Goal: Task Accomplishment & Management: Use online tool/utility

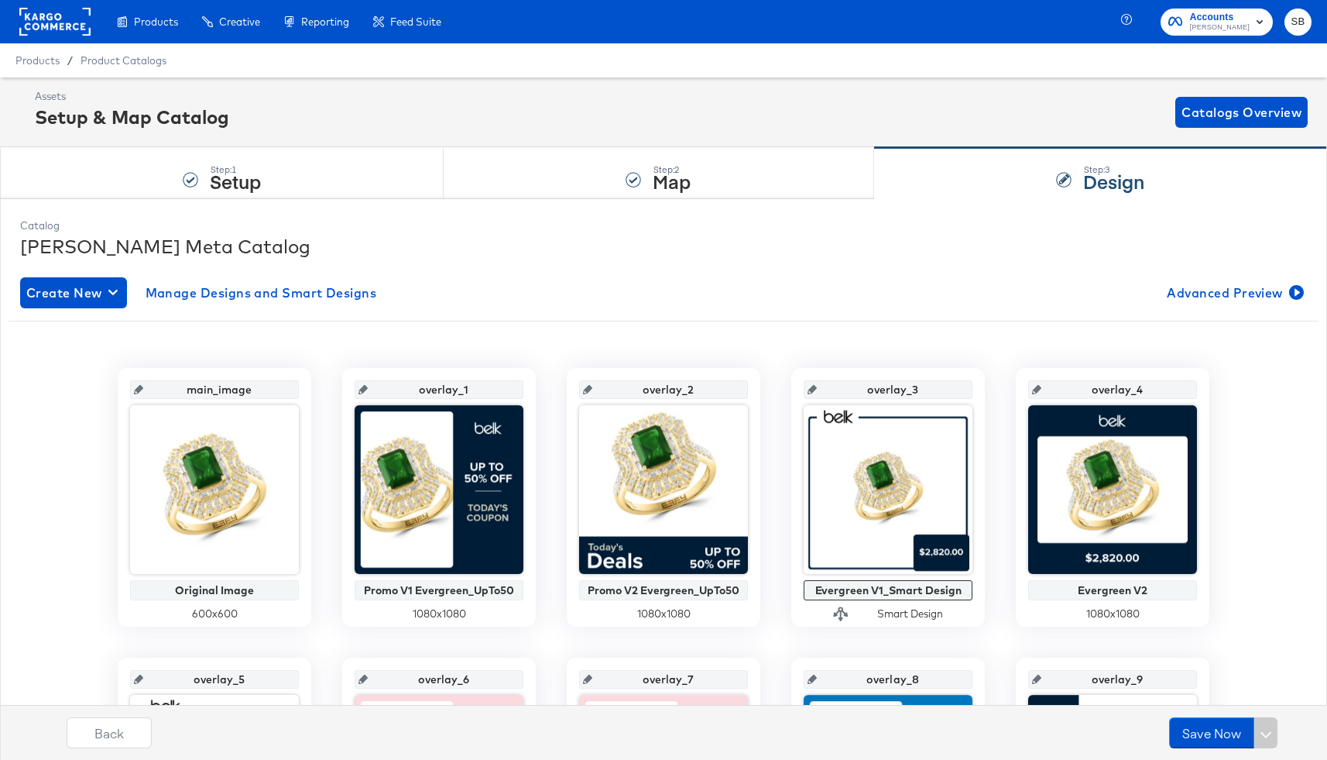
click at [57, 18] on rect at bounding box center [54, 22] width 71 height 28
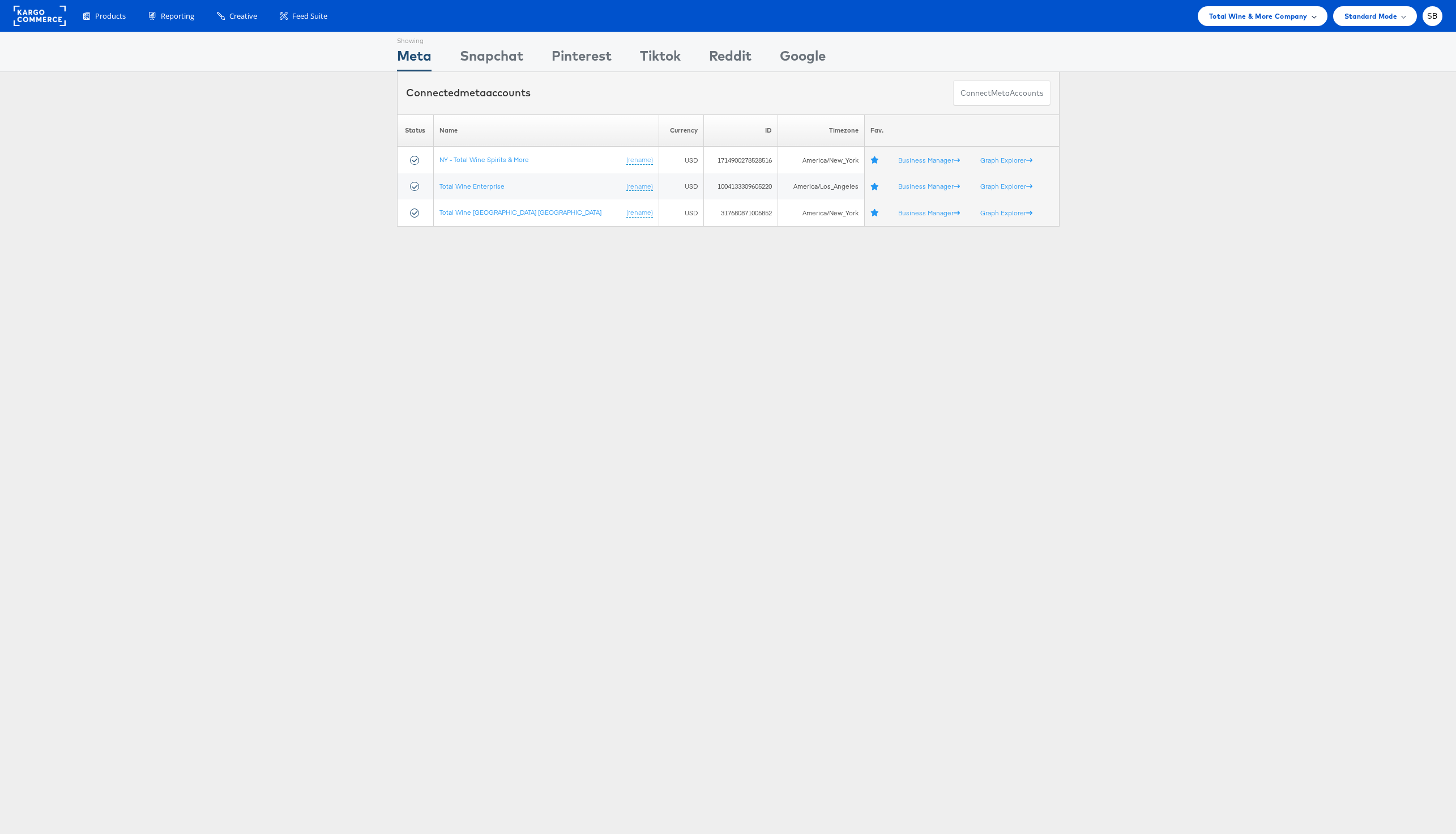
click at [1260, 19] on span "Total Wine & More Company" at bounding box center [1258, 16] width 99 height 12
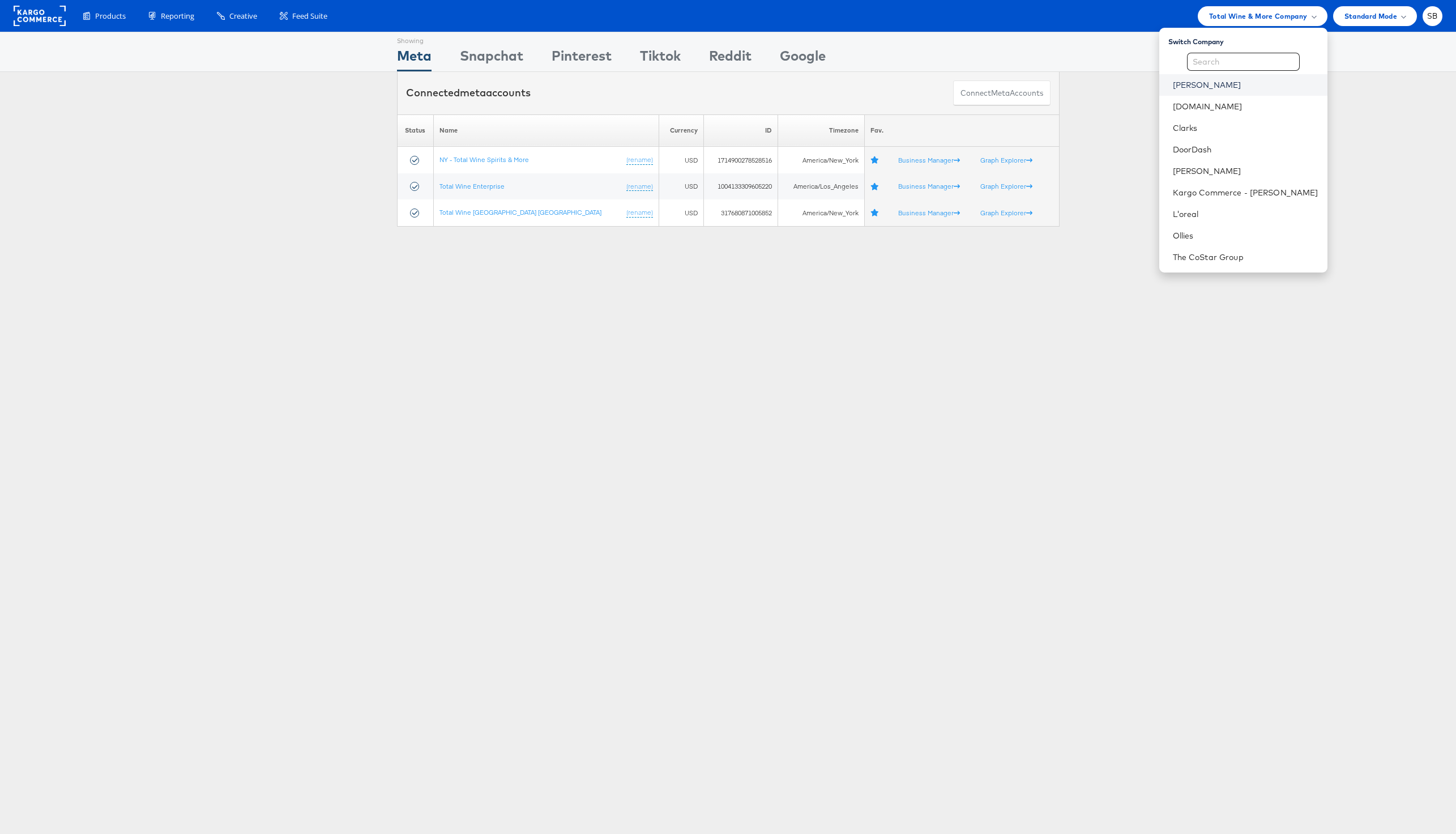
click link "[PERSON_NAME]"
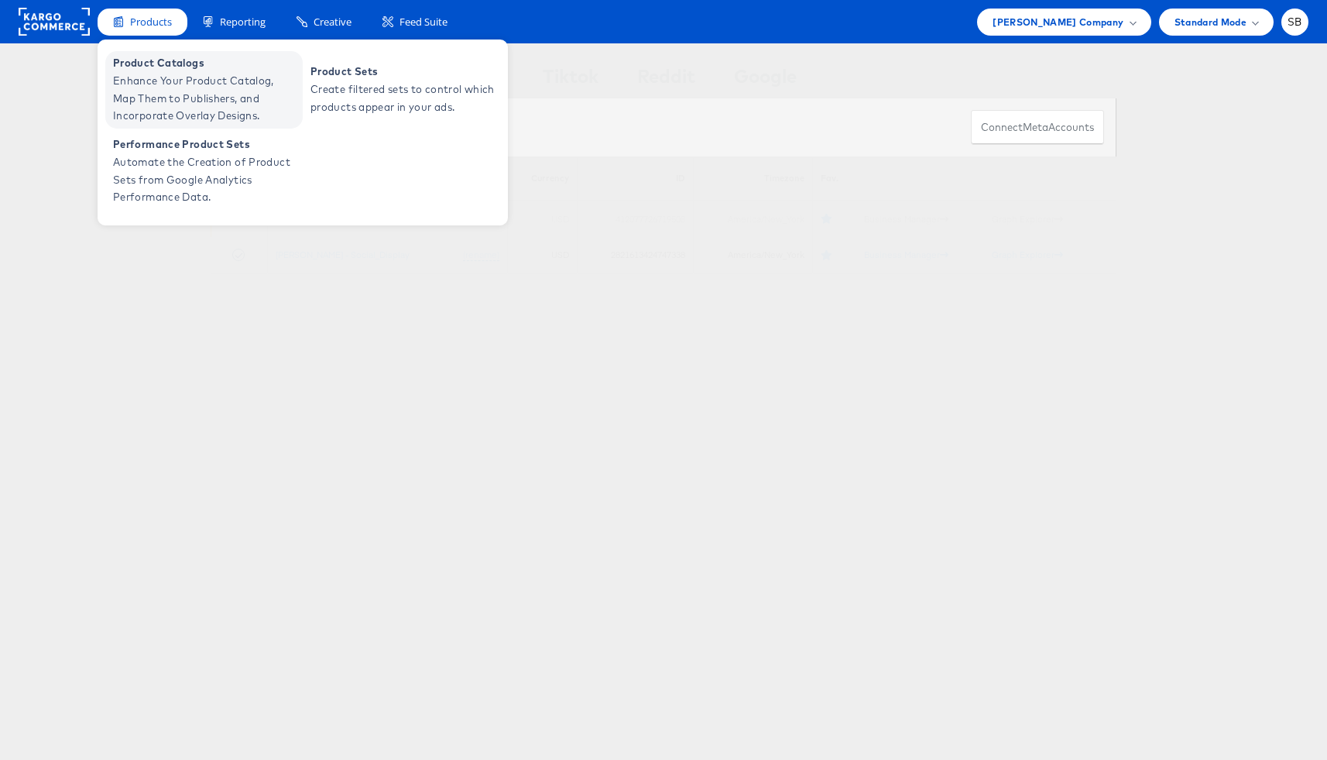
click at [188, 82] on span "Enhance Your Product Catalog, Map Them to Publishers, and Incorporate Overlay D…" at bounding box center [206, 98] width 186 height 53
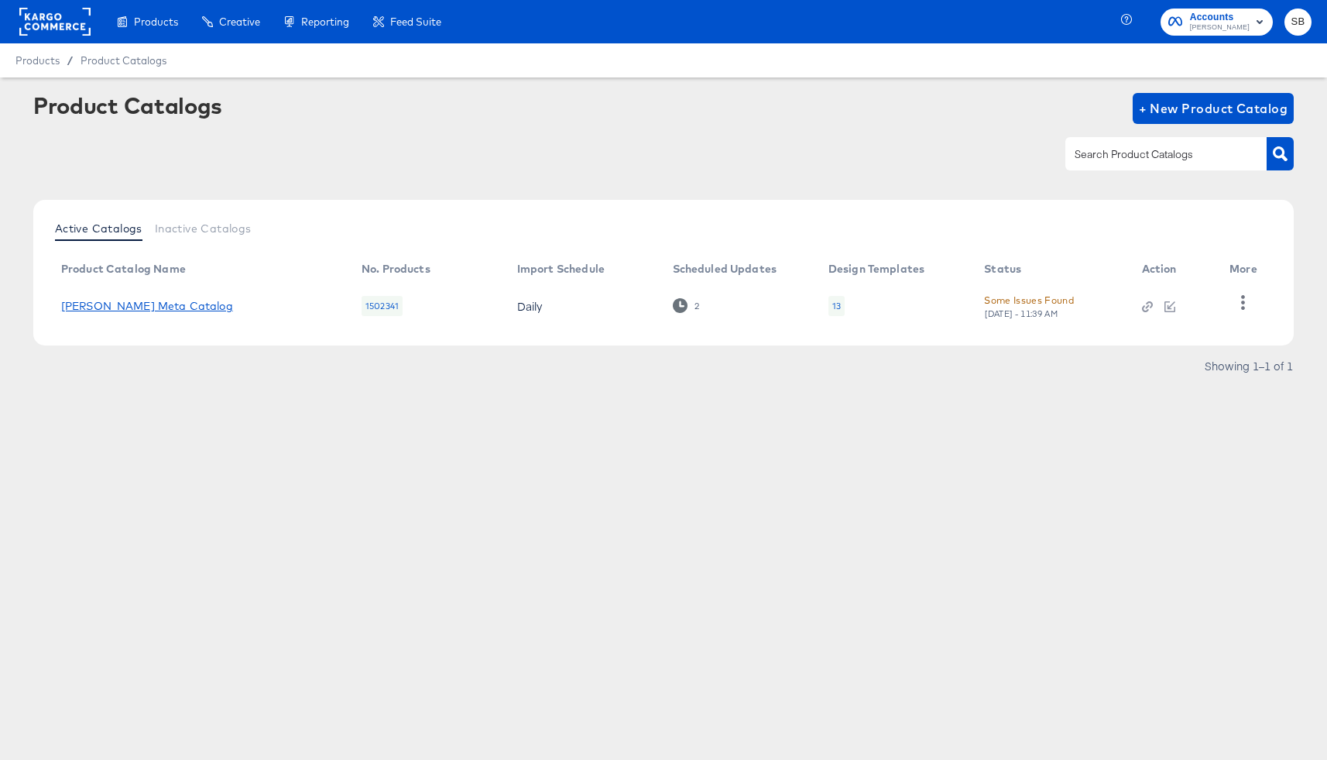
click at [99, 311] on link "[PERSON_NAME] Meta Catalog" at bounding box center [147, 306] width 172 height 12
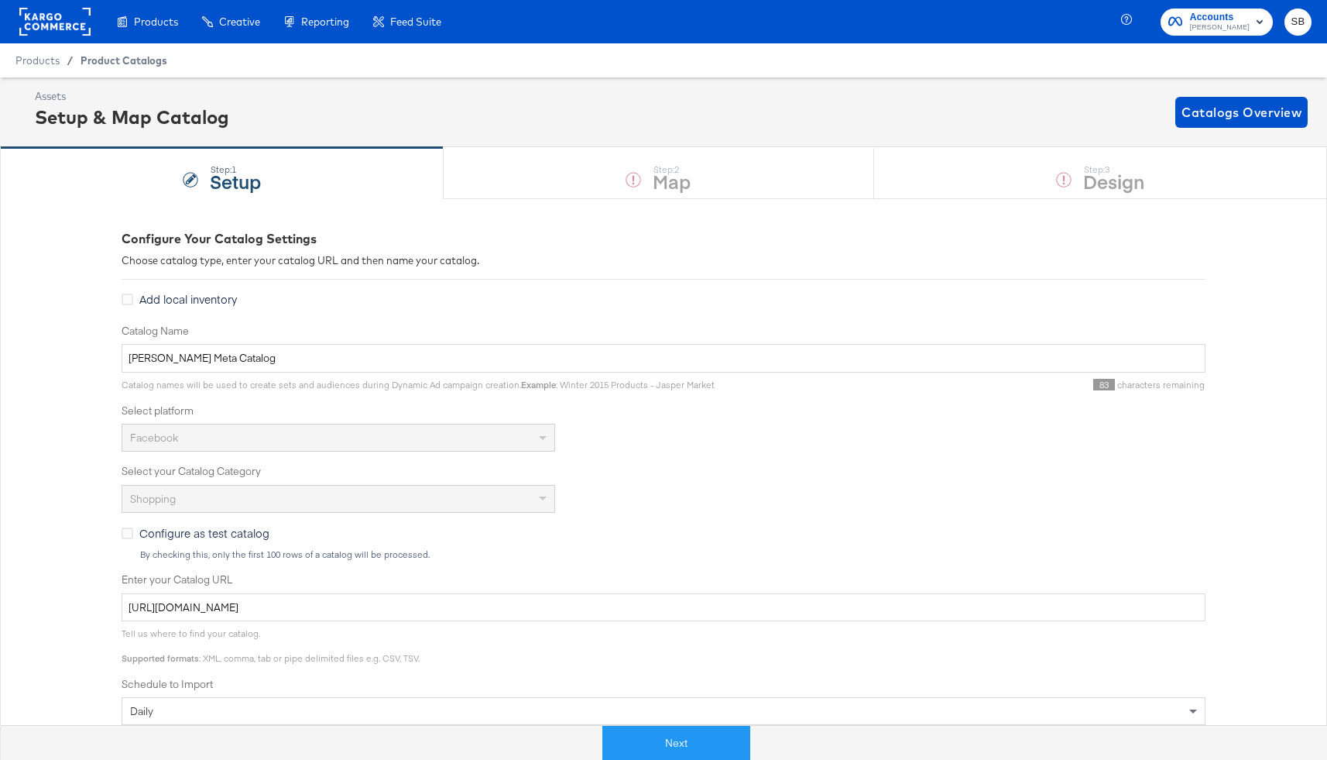
click at [152, 59] on span "Product Catalogs" at bounding box center [124, 60] width 87 height 12
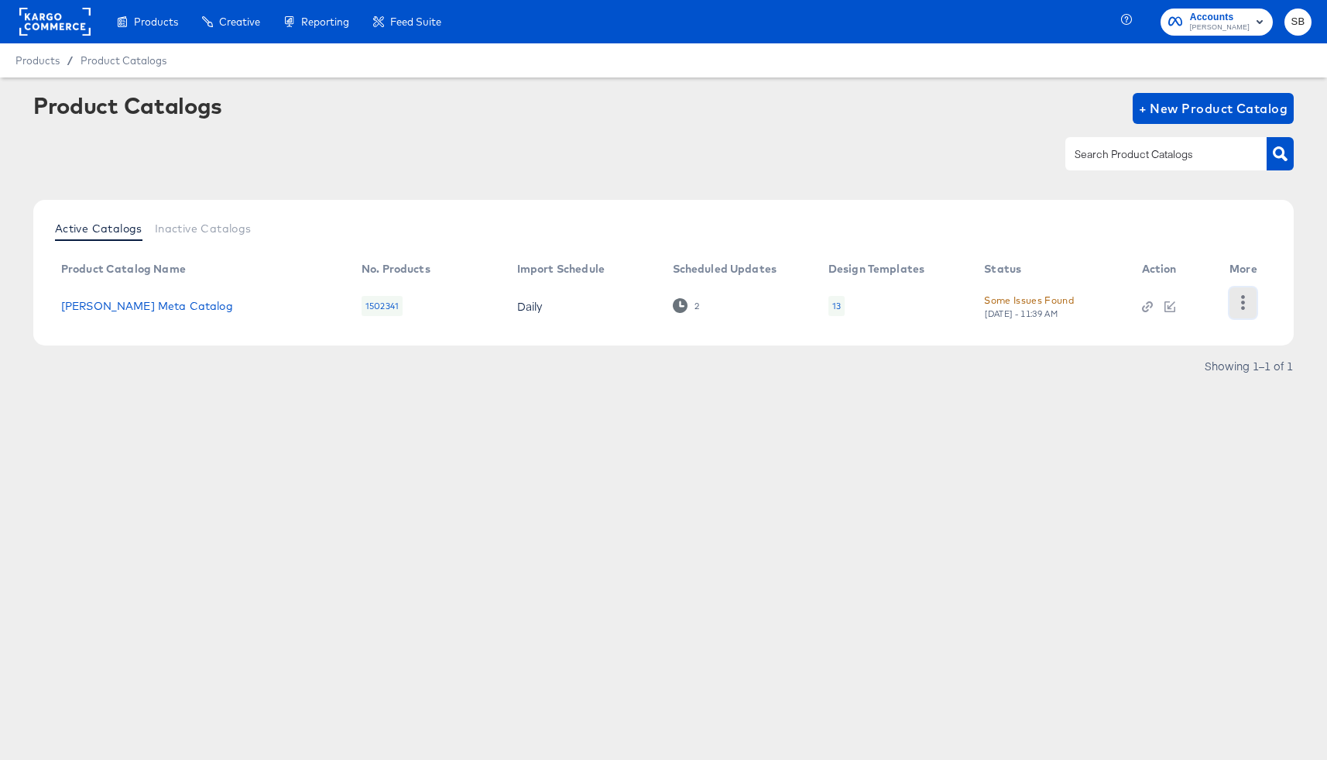
click at [1254, 304] on button "button" at bounding box center [1243, 302] width 27 height 31
click at [1136, 279] on div "Changelog" at bounding box center [1180, 276] width 155 height 25
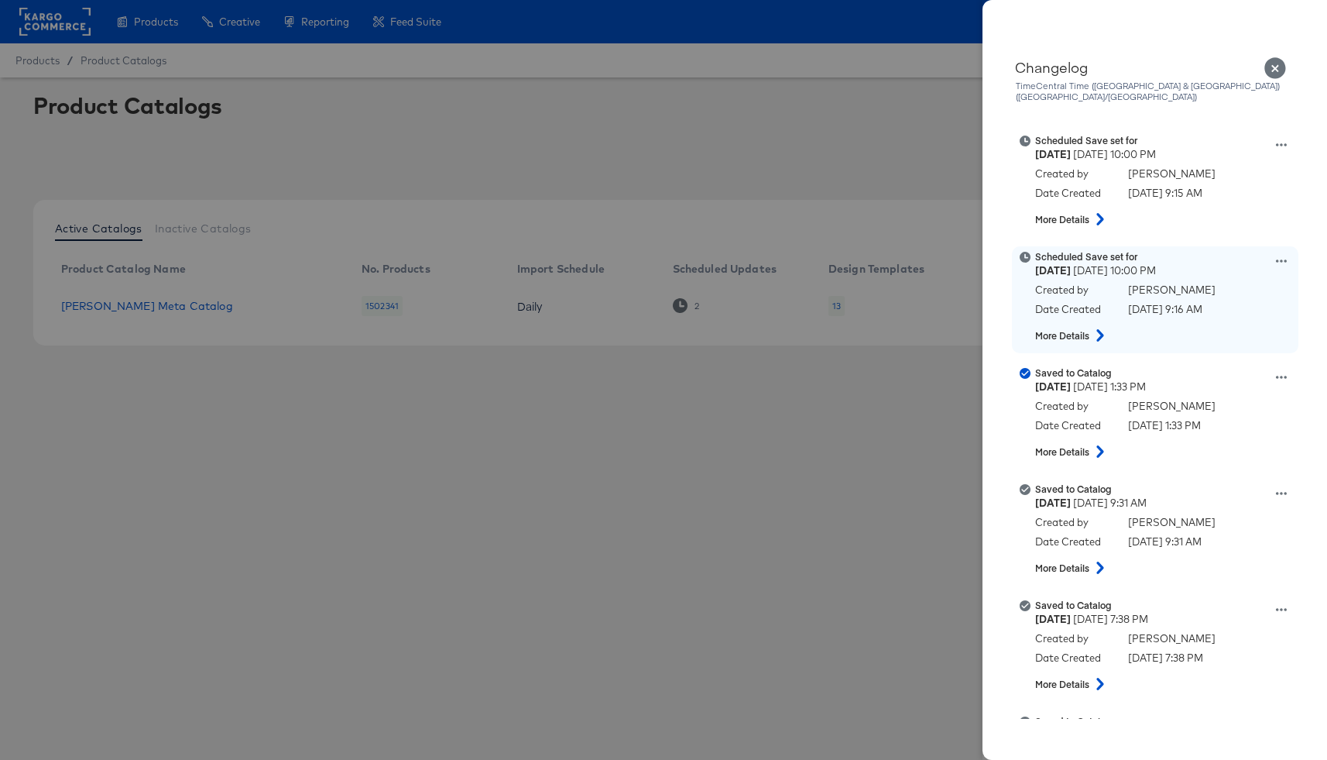
click at [1084, 331] on div "More Details" at bounding box center [1164, 335] width 259 height 28
click at [1094, 329] on icon at bounding box center [1100, 335] width 19 height 12
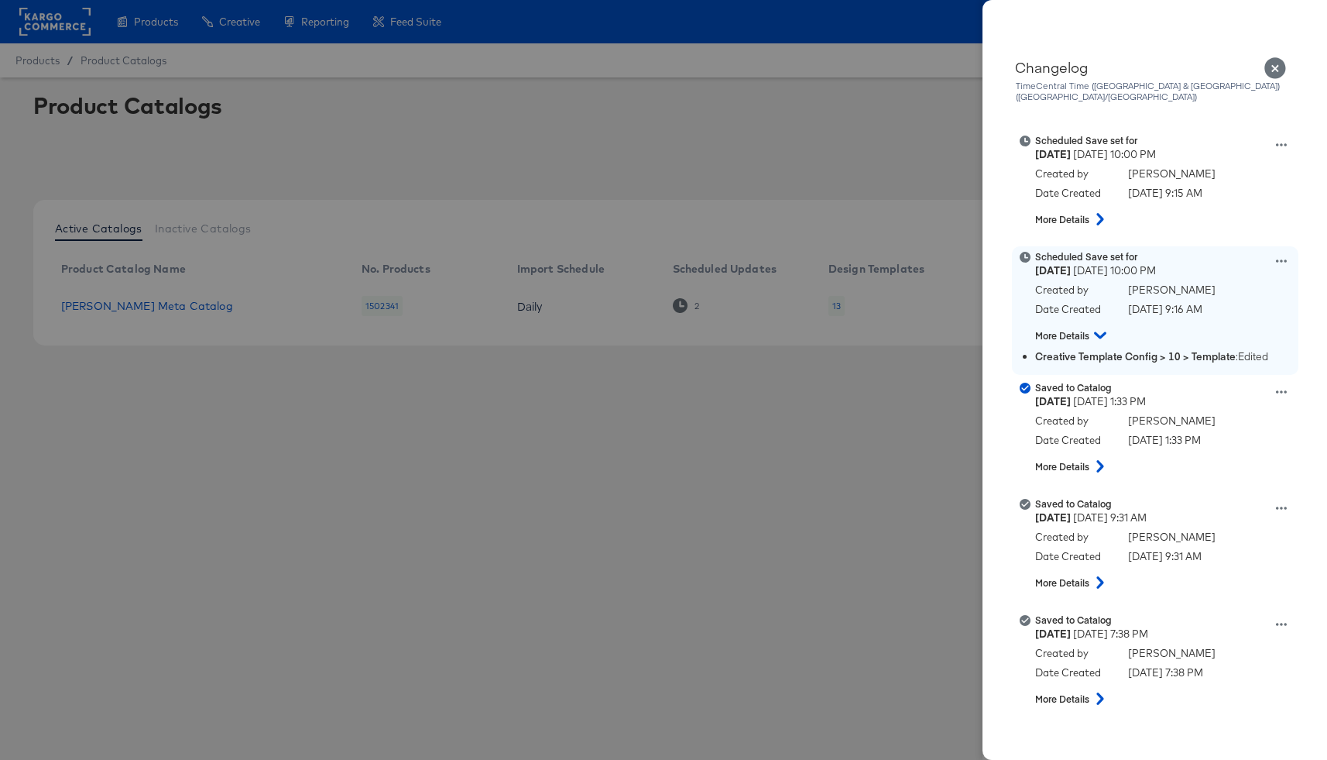
click at [1278, 256] on icon at bounding box center [1281, 261] width 11 height 11
click at [1230, 189] on button "View scheduled version" at bounding box center [1209, 200] width 155 height 22
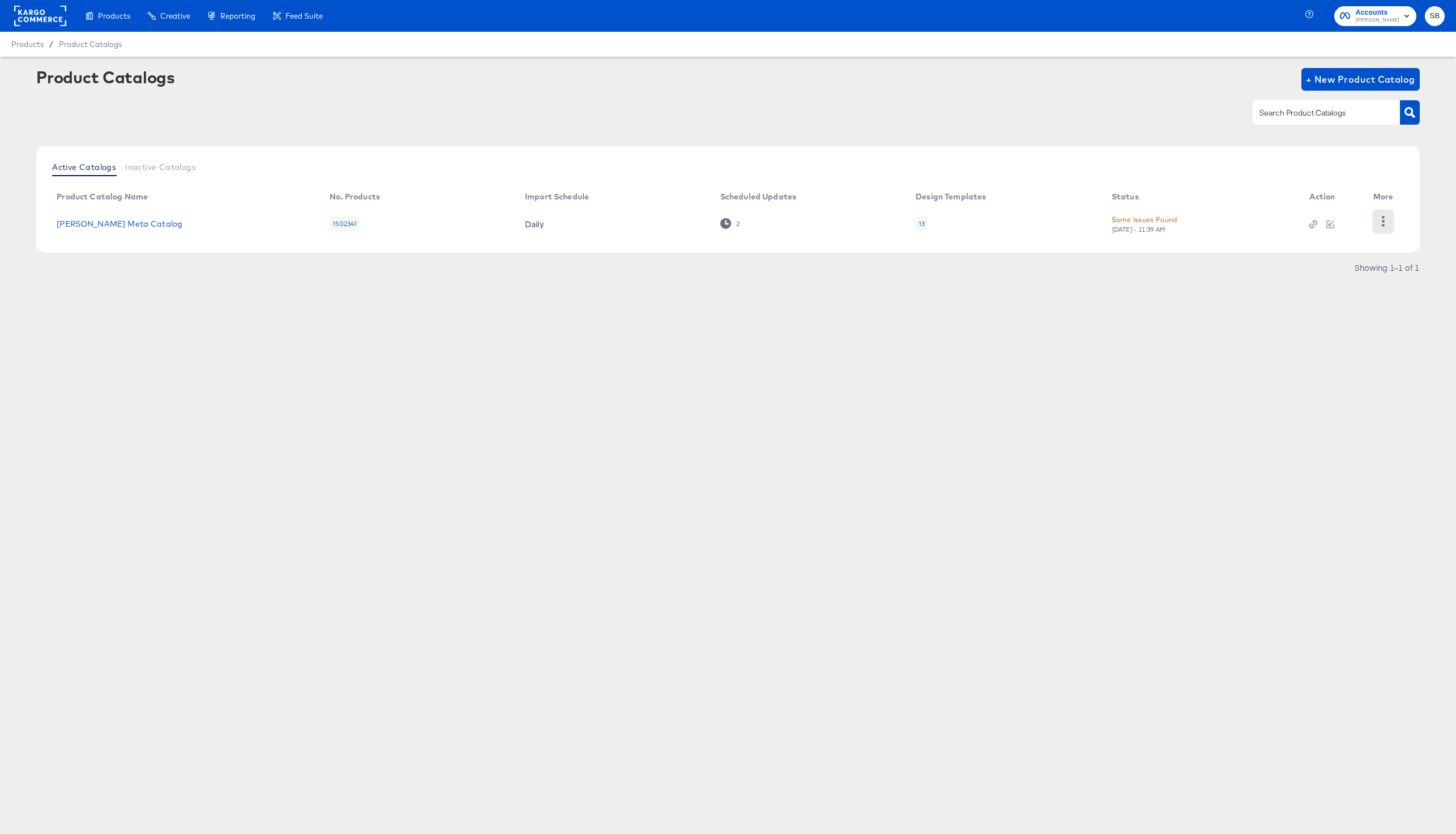
click at [970, 222] on icon "button" at bounding box center [1383, 221] width 11 height 11
click at [970, 205] on div "Changelog" at bounding box center [1336, 203] width 113 height 18
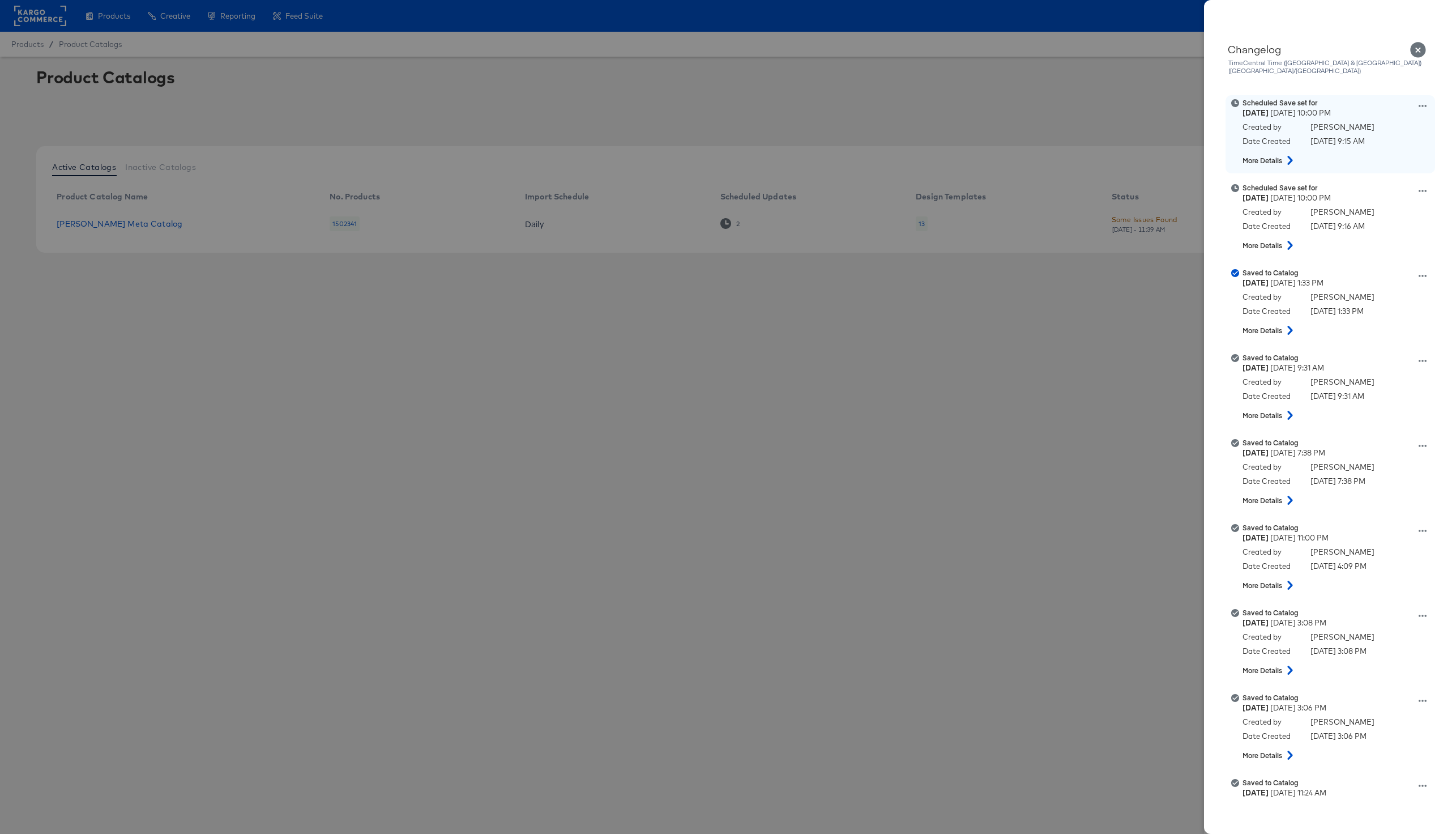
click at [970, 157] on strong "More Details" at bounding box center [1262, 160] width 39 height 10
click at [970, 156] on icon at bounding box center [1289, 160] width 14 height 9
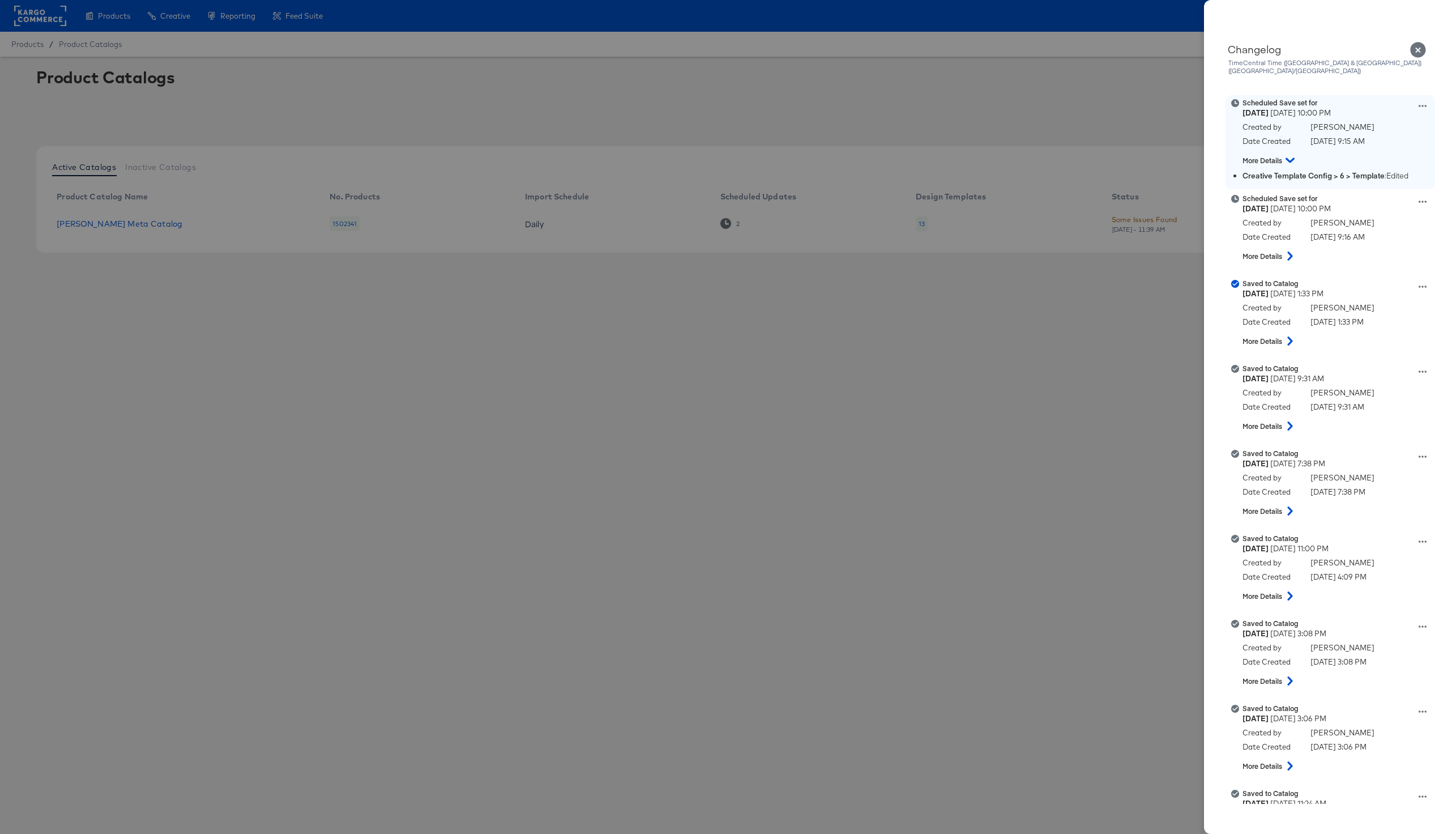
click at [970, 170] on strong "Creative Template Config > 6 > Template" at bounding box center [1313, 176] width 142 height 10
click at [970, 102] on icon at bounding box center [1422, 105] width 8 height 8
click at [970, 110] on button "View scheduled version" at bounding box center [1369, 118] width 113 height 16
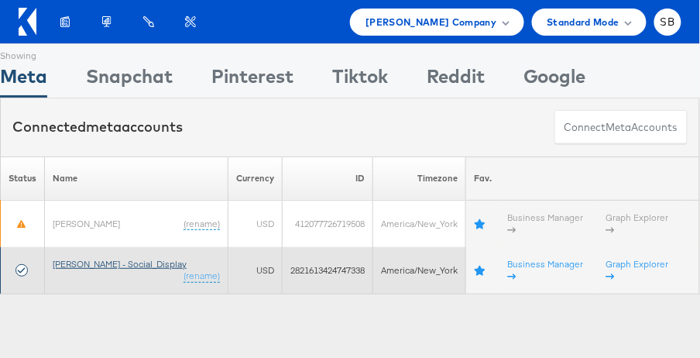
click at [103, 258] on link "[PERSON_NAME] - Social_Display" at bounding box center [120, 264] width 134 height 12
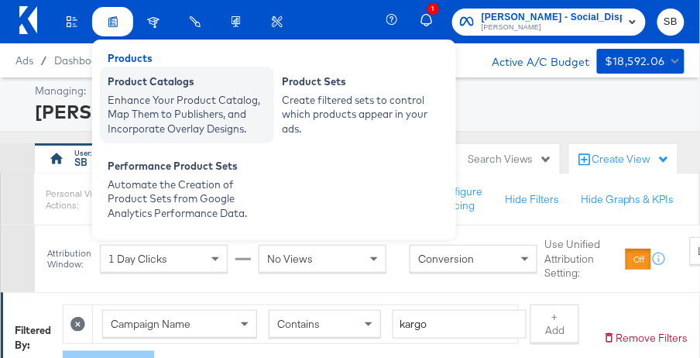
click at [152, 105] on div "Enhance Your Product Catalog, Map Them to Publishers, and Incorporate Overlay D…" at bounding box center [187, 114] width 159 height 43
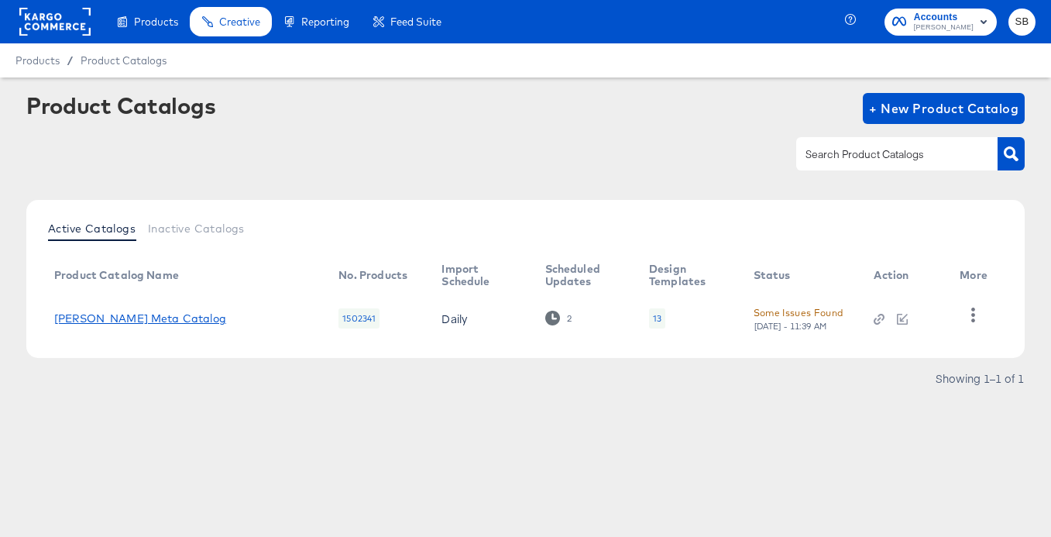
click at [128, 321] on link "[PERSON_NAME] Meta Catalog" at bounding box center [140, 318] width 172 height 12
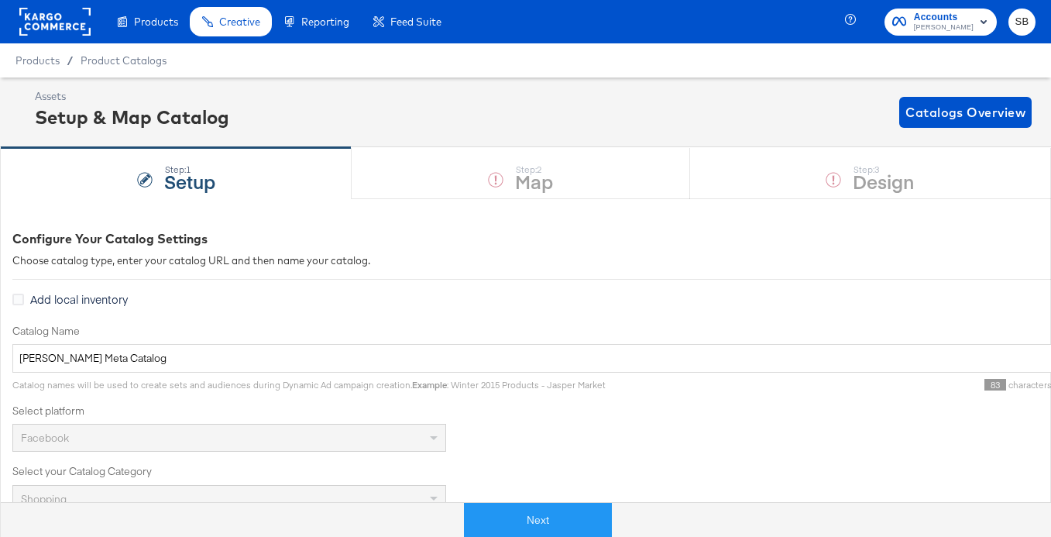
click at [576, 357] on div "Next" at bounding box center [537, 513] width 1051 height 46
click at [584, 357] on button "Next" at bounding box center [538, 519] width 148 height 35
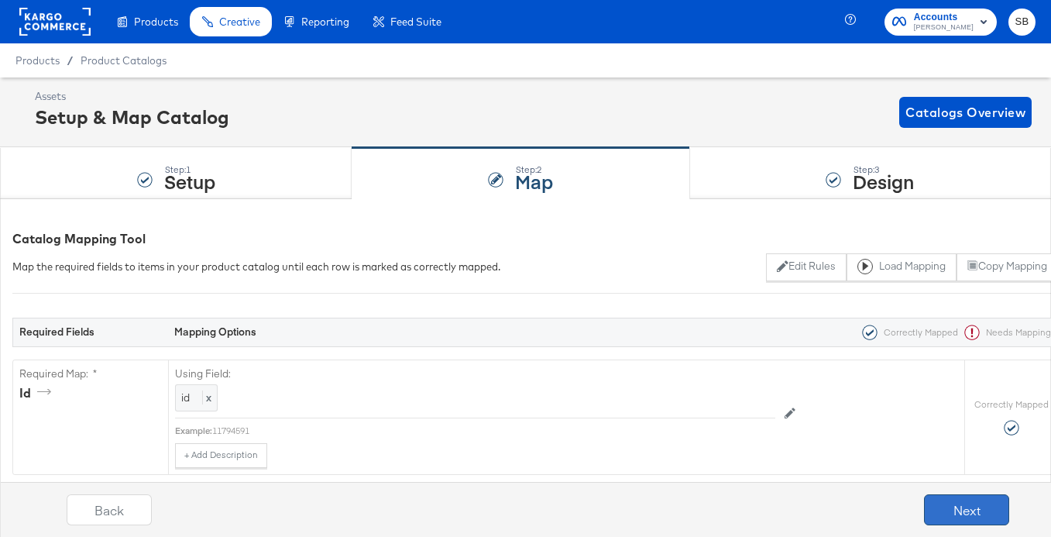
click at [699, 357] on button "Next" at bounding box center [966, 509] width 85 height 31
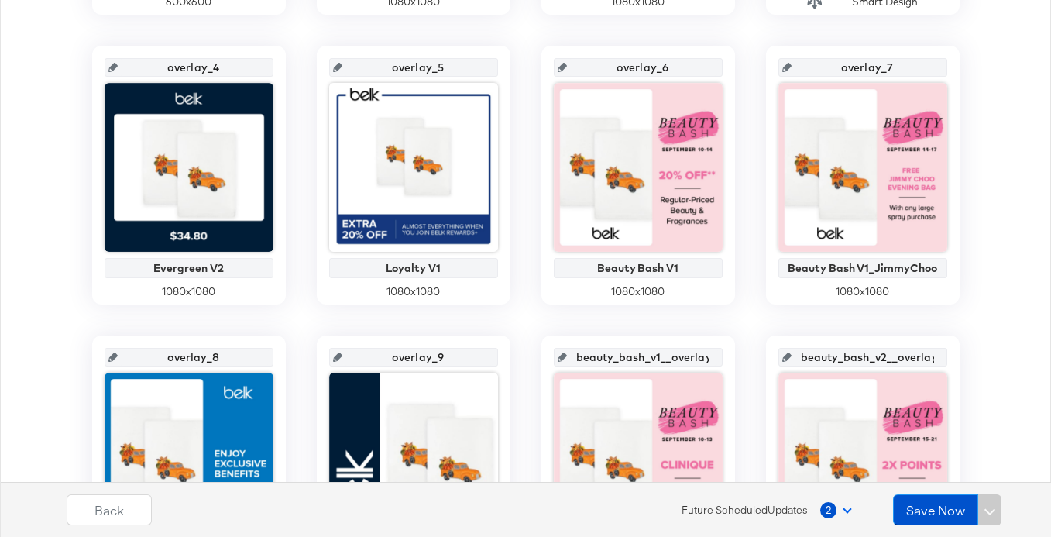
scroll to position [611, 0]
